Goal: Transaction & Acquisition: Purchase product/service

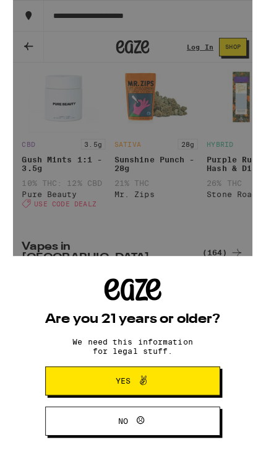
click at [180, 422] on button "Yes" at bounding box center [133, 423] width 194 height 32
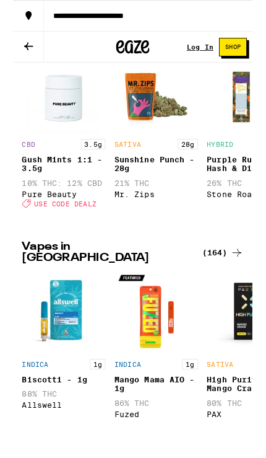
click at [24, 50] on icon at bounding box center [17, 51] width 15 height 15
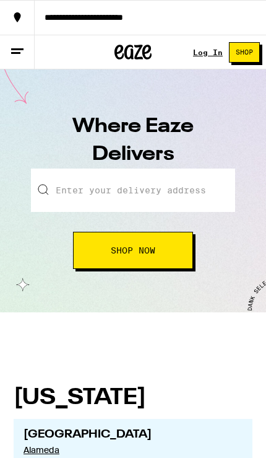
click at [144, 185] on input "text" at bounding box center [133, 189] width 204 height 43
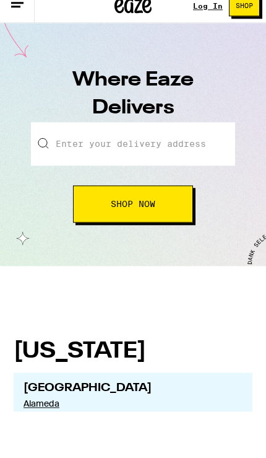
click at [210, 48] on link "Log In" at bounding box center [208, 52] width 30 height 8
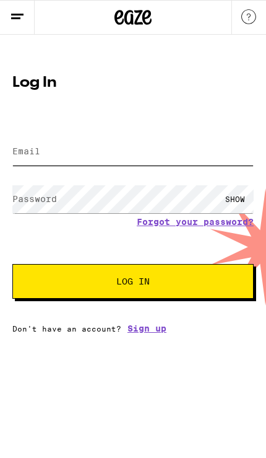
click at [109, 145] on input "Email" at bounding box center [132, 151] width 241 height 28
type input "[EMAIL_ADDRESS][DOMAIN_NAME]"
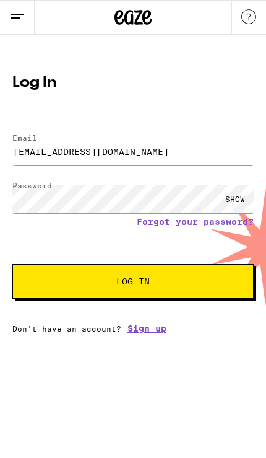
click at [133, 283] on button "Log In" at bounding box center [132, 281] width 241 height 35
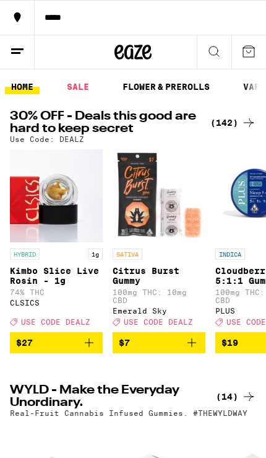
click at [224, 121] on div "(142)" at bounding box center [234, 122] width 46 height 15
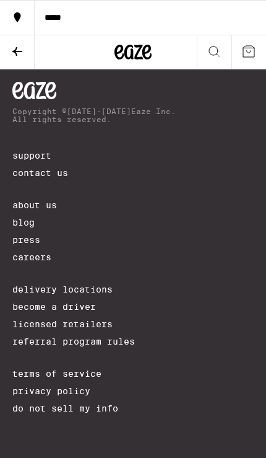
scroll to position [11983, 0]
